Goal: Information Seeking & Learning: Learn about a topic

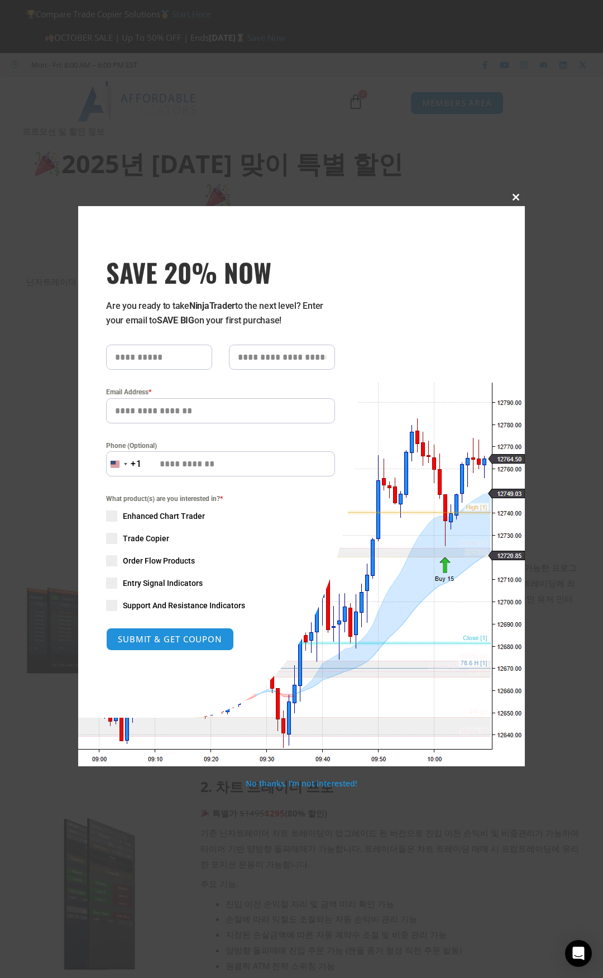
click at [512, 195] on span "SAVE 20% NOW popup" at bounding box center [516, 197] width 18 height 7
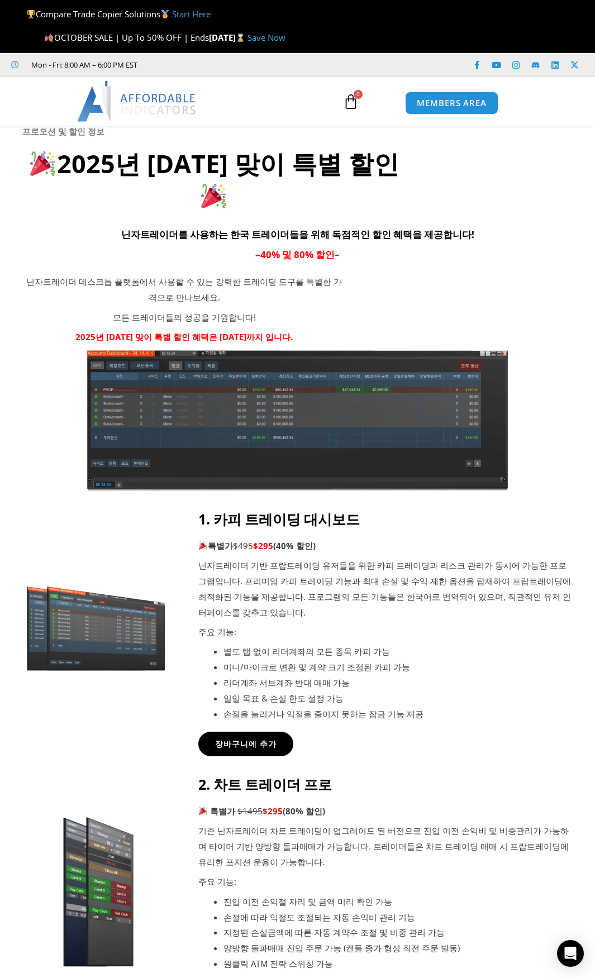
click at [150, 102] on img at bounding box center [137, 101] width 120 height 40
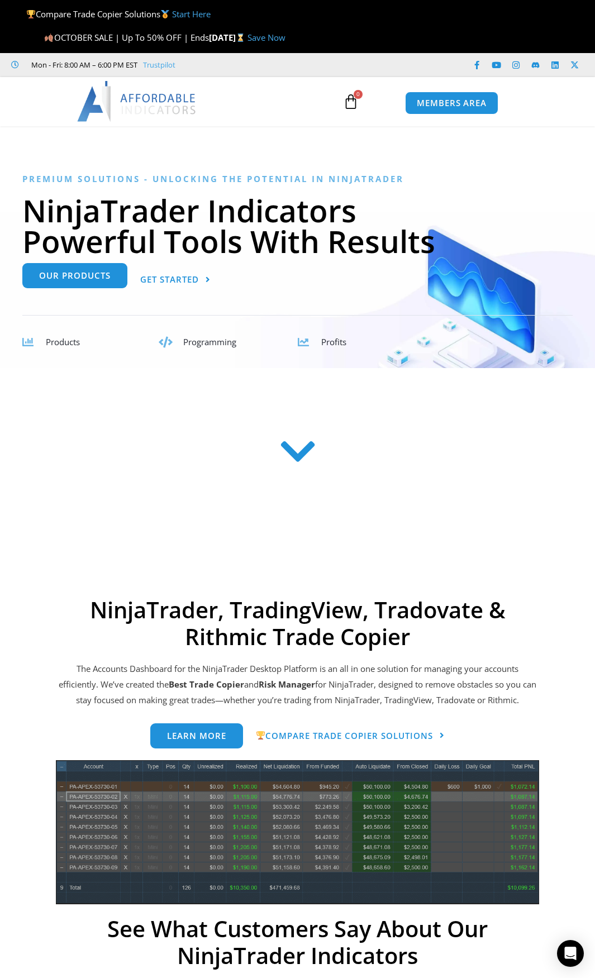
click at [107, 284] on link "Our Products" at bounding box center [74, 275] width 105 height 25
